Goal: Transaction & Acquisition: Subscribe to service/newsletter

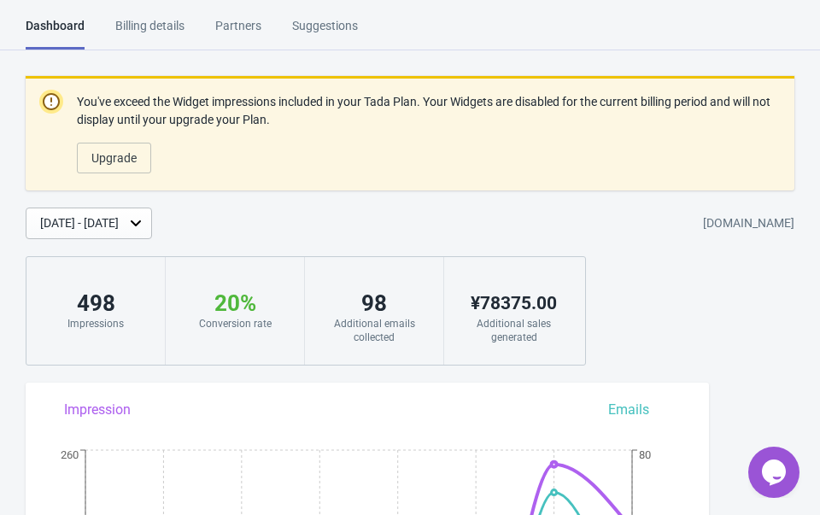
click at [87, 222] on div "[DATE] - [DATE]" at bounding box center [79, 223] width 79 height 18
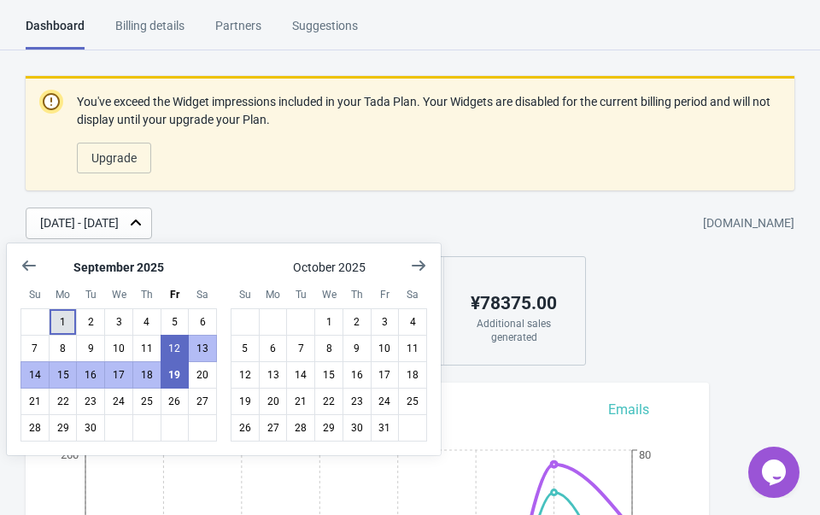
click at [61, 315] on button "1" at bounding box center [63, 321] width 29 height 27
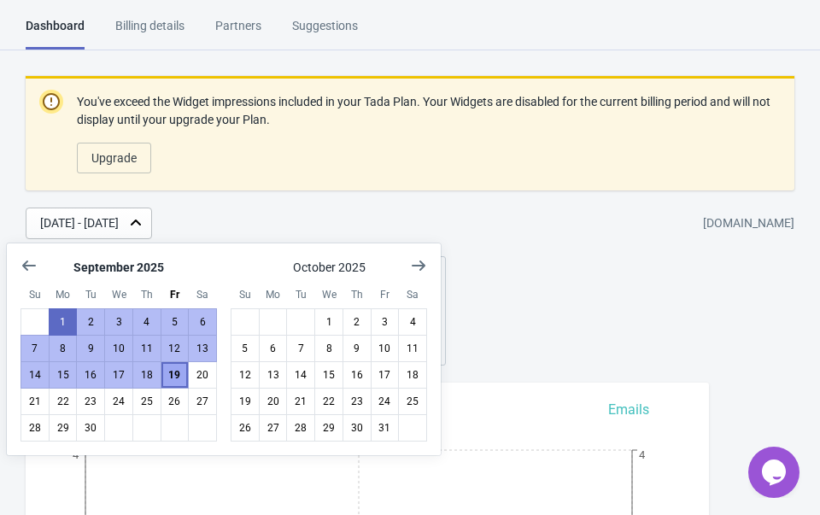
click at [171, 378] on button "19" at bounding box center [175, 374] width 29 height 27
click at [525, 207] on div "You've exceed the Widget impressions included in your Tada Plan. Your Widgets a…" at bounding box center [410, 221] width 820 height 290
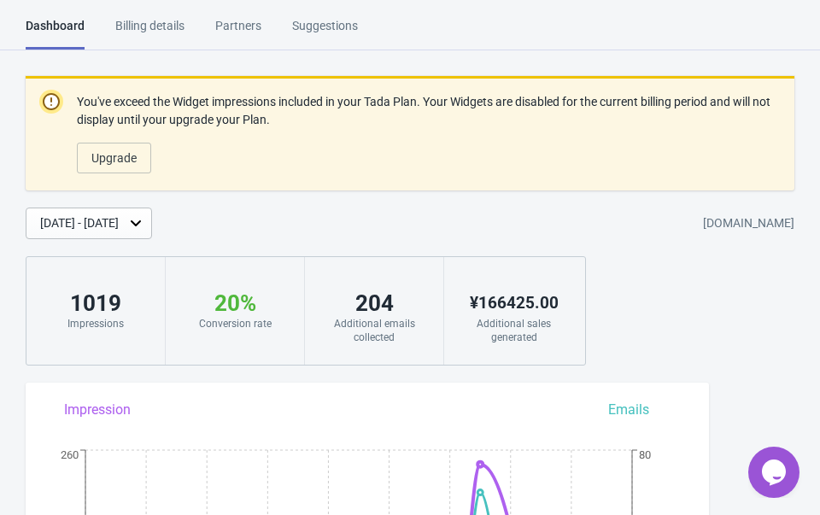
click at [119, 222] on div "[DATE] - [DATE]" at bounding box center [79, 223] width 79 height 18
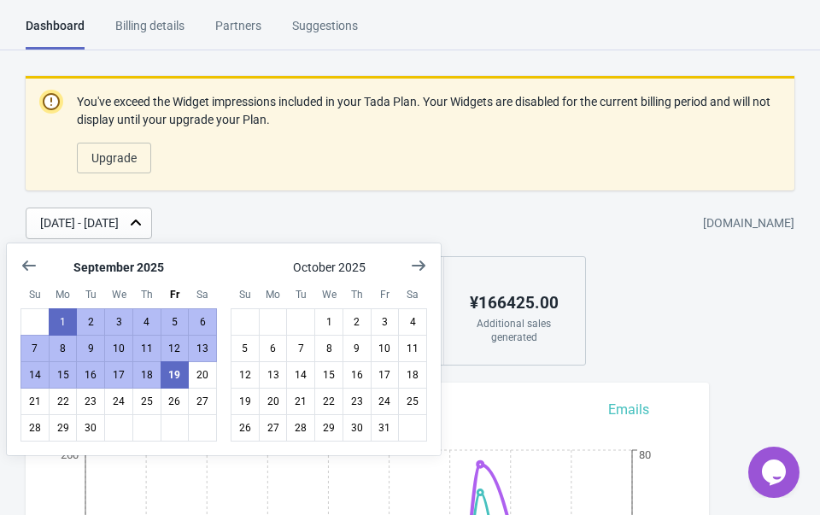
click at [247, 193] on div "You've exceed the Widget impressions included in your Tada Plan. Your Widgets a…" at bounding box center [410, 221] width 820 height 290
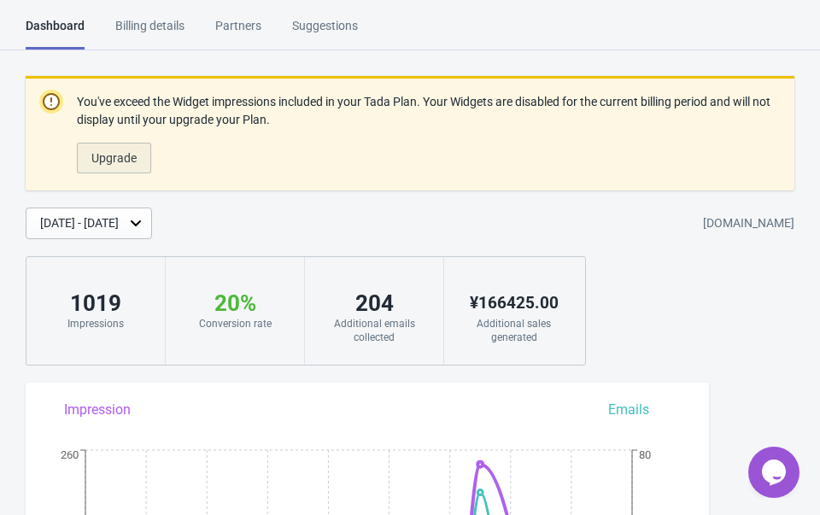
click at [108, 162] on span "Upgrade" at bounding box center [113, 158] width 45 height 14
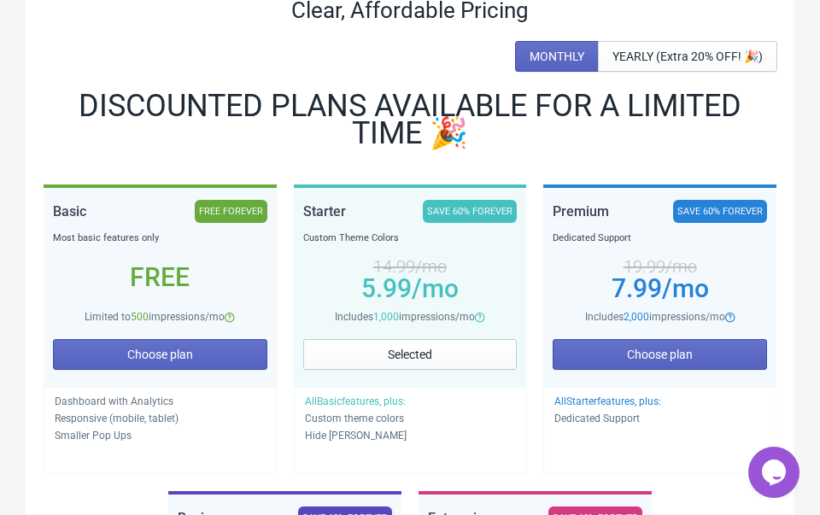
scroll to position [249, 0]
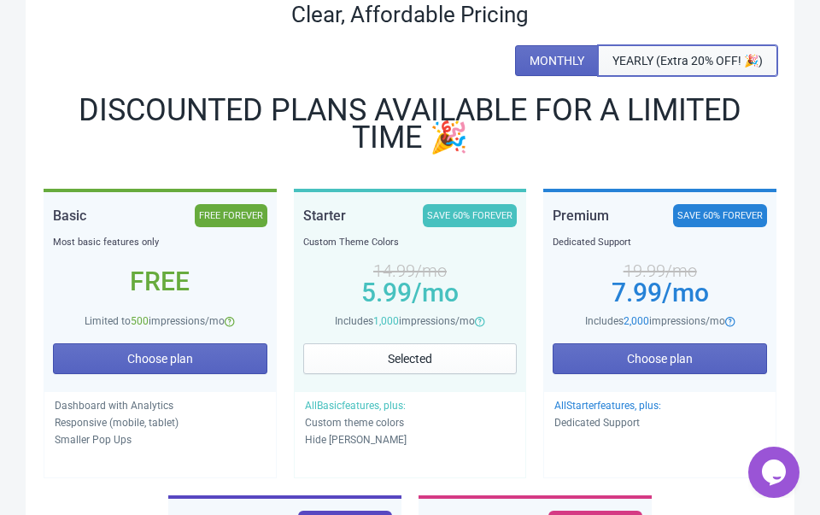
click at [718, 57] on span "YEARLY (Extra 20% OFF! 🎉)" at bounding box center [687, 61] width 150 height 14
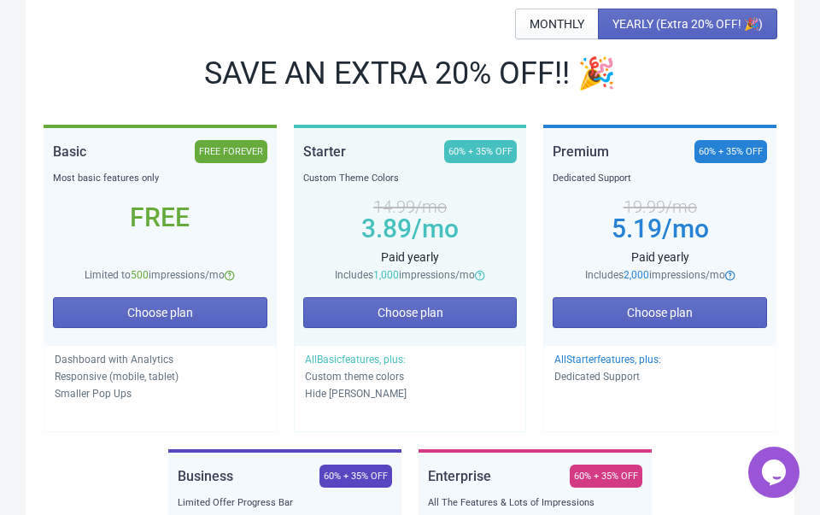
scroll to position [143, 0]
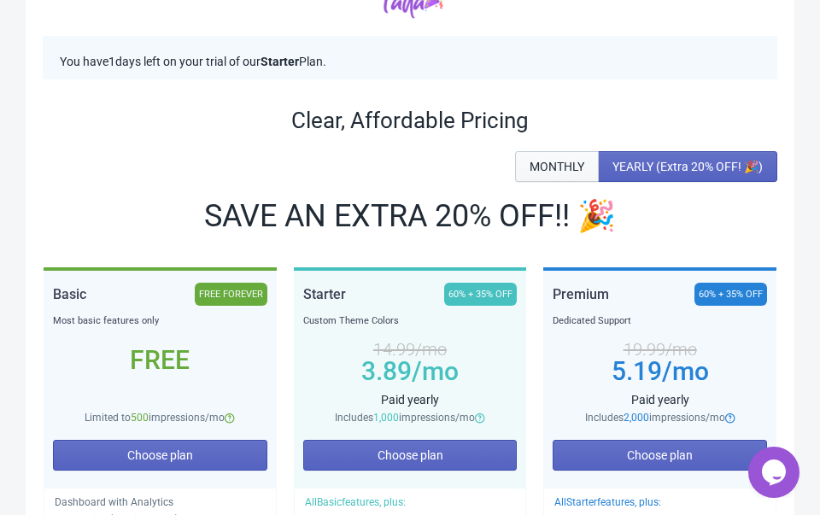
click at [554, 173] on button "MONTHLY" at bounding box center [557, 166] width 84 height 31
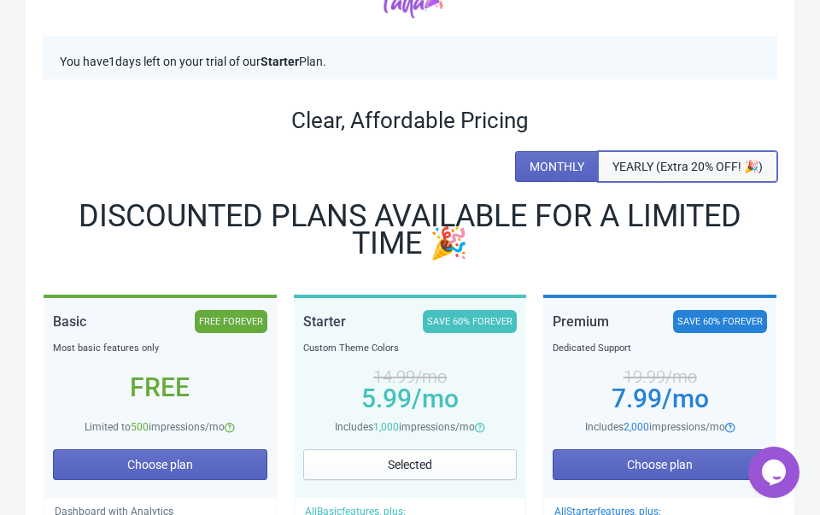
click at [636, 166] on span "YEARLY (Extra 20% OFF! 🎉)" at bounding box center [687, 167] width 150 height 14
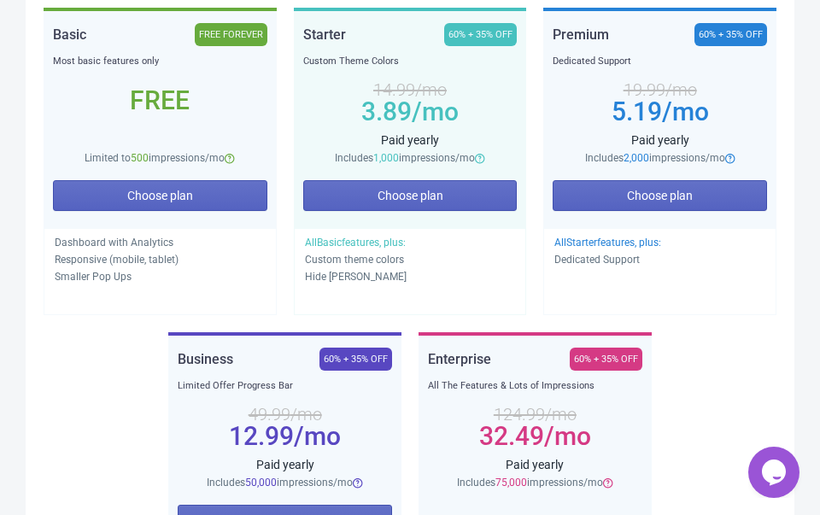
scroll to position [392, 0]
